Goal: Task Accomplishment & Management: Use online tool/utility

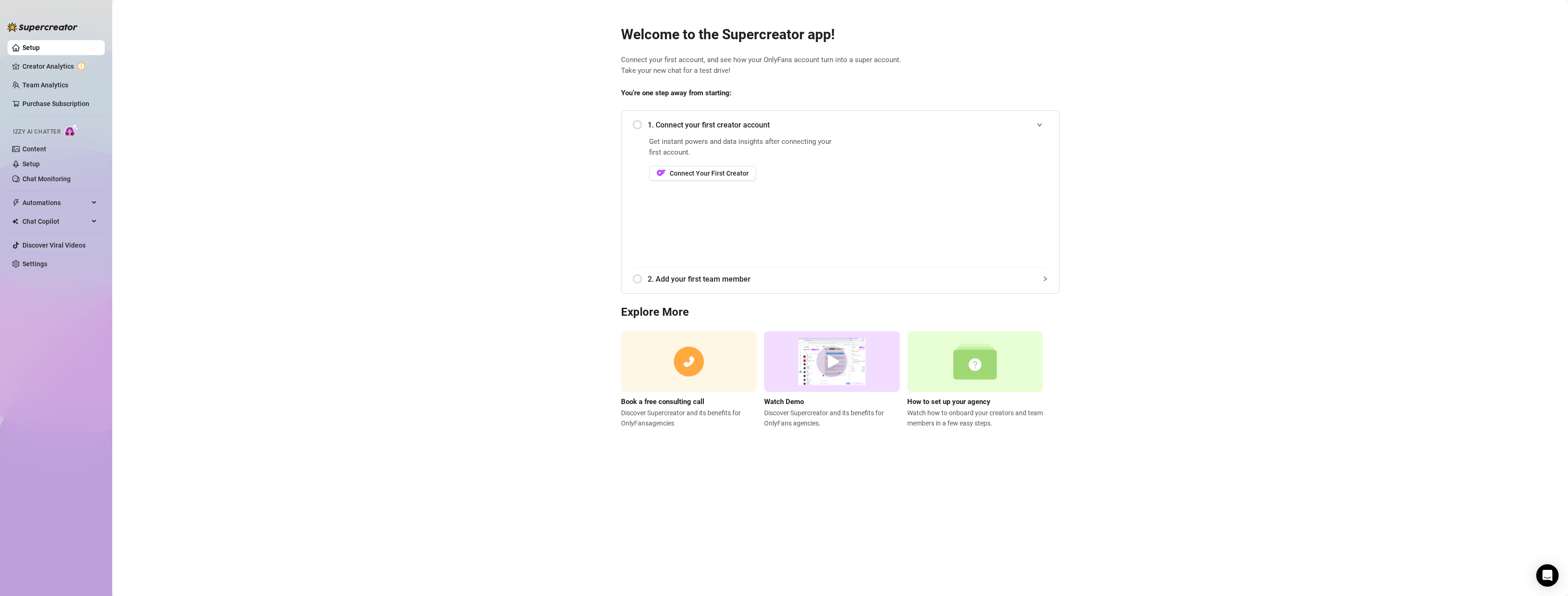
click at [634, 124] on div "1. Connect your first creator account" at bounding box center [840, 125] width 415 height 23
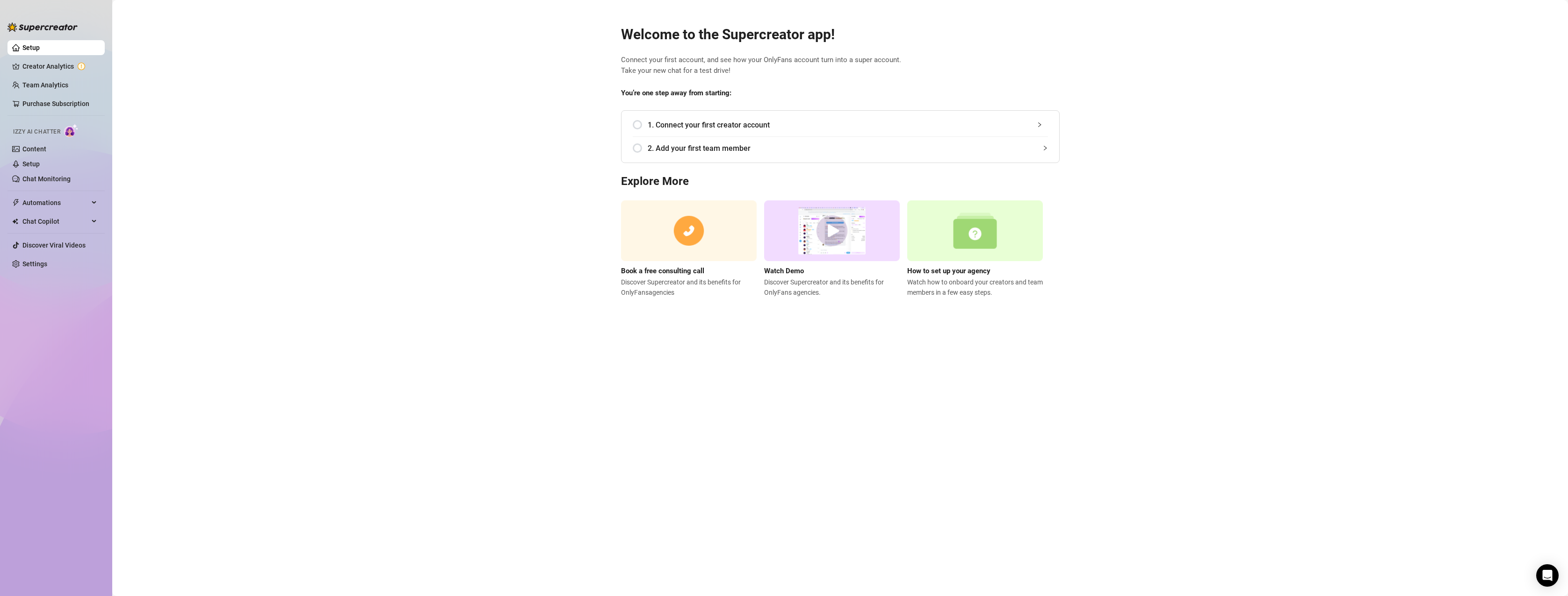
click at [645, 124] on div "1. Connect your first creator account" at bounding box center [840, 125] width 415 height 23
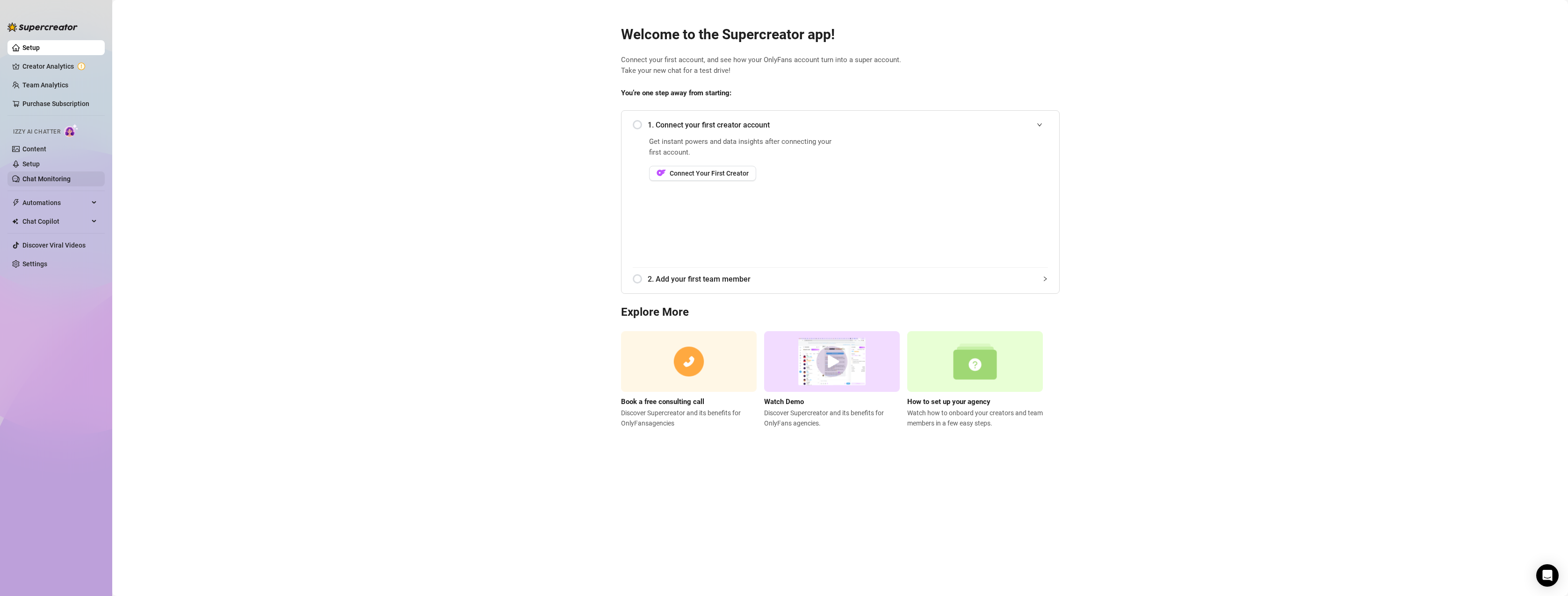
click at [47, 176] on link "Chat Monitoring" at bounding box center [46, 179] width 48 height 8
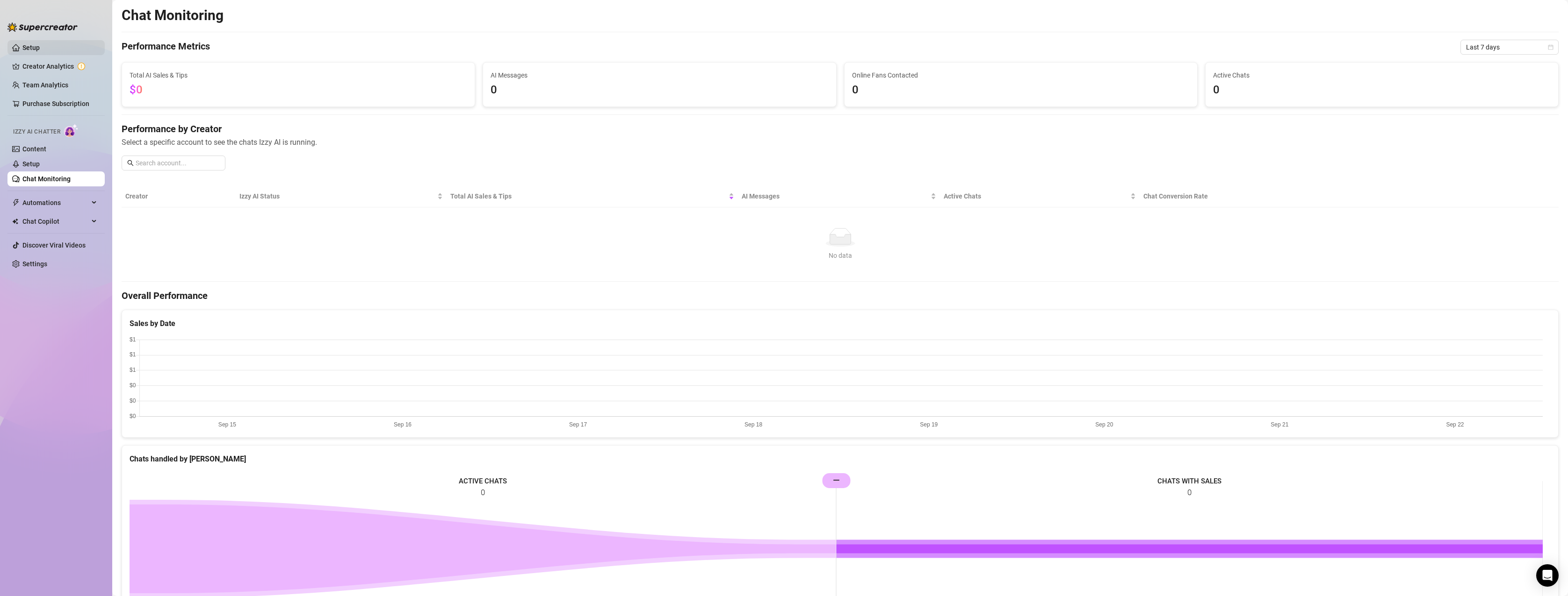
click at [28, 49] on link "Setup" at bounding box center [31, 48] width 17 height 8
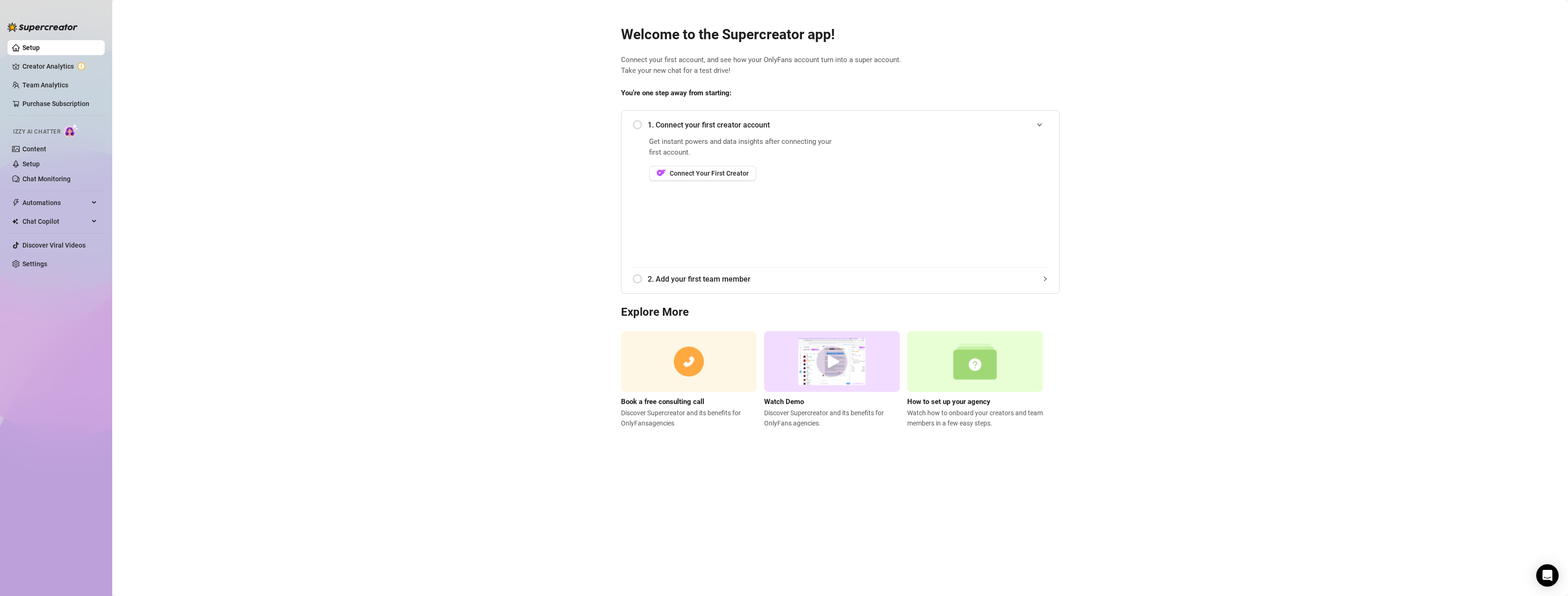
click at [832, 358] on img at bounding box center [832, 361] width 135 height 61
